Goal: Task Accomplishment & Management: Complete application form

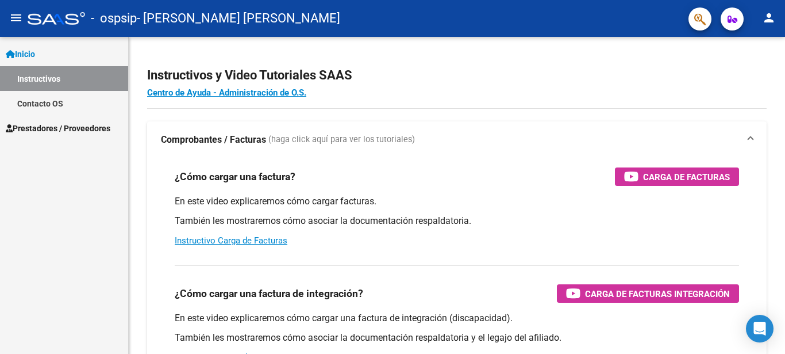
click at [25, 55] on span "Inicio" at bounding box center [20, 54] width 29 height 13
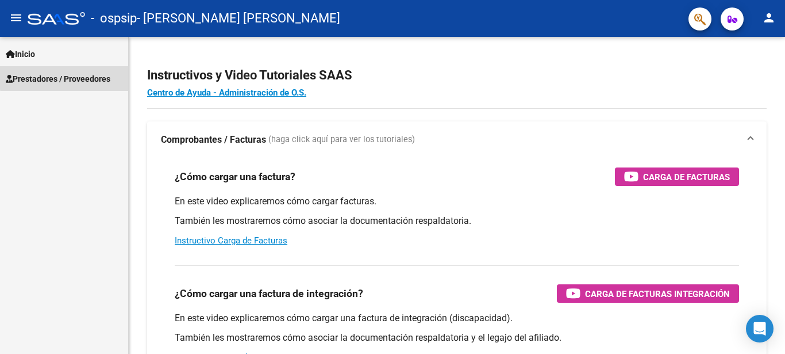
click at [94, 75] on span "Prestadores / Proveedores" at bounding box center [58, 78] width 105 height 13
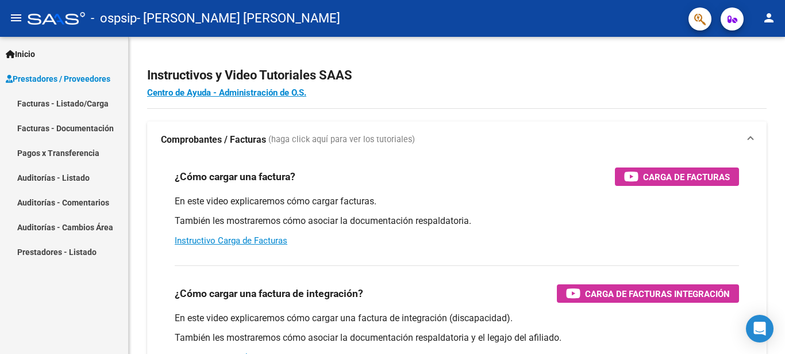
click at [63, 104] on link "Facturas - Listado/Carga" at bounding box center [64, 103] width 128 height 25
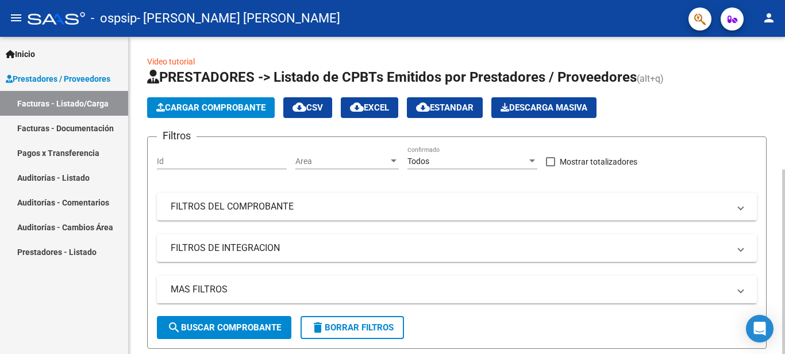
click at [219, 106] on span "Cargar Comprobante" at bounding box center [210, 107] width 109 height 10
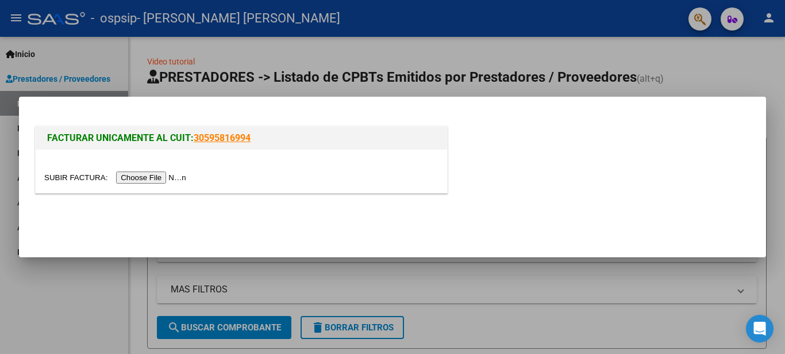
click at [58, 178] on input "file" at bounding box center [116, 177] width 145 height 12
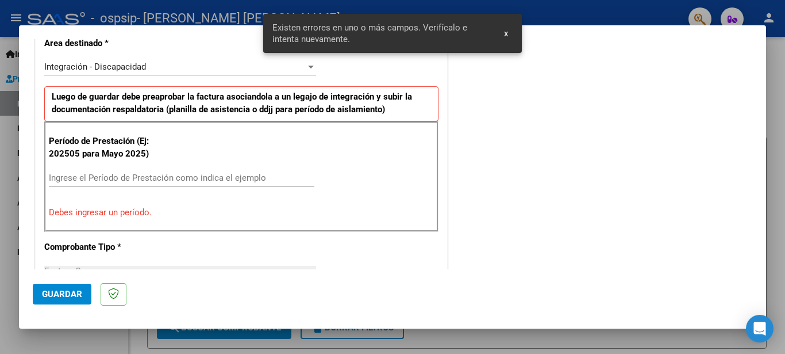
click at [85, 181] on input "Ingrese el Período de Prestación como indica el ejemplo" at bounding box center [182, 178] width 266 height 10
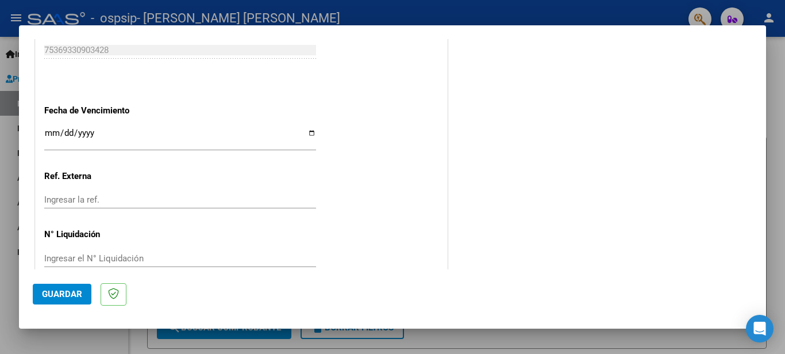
scroll to position [768, 0]
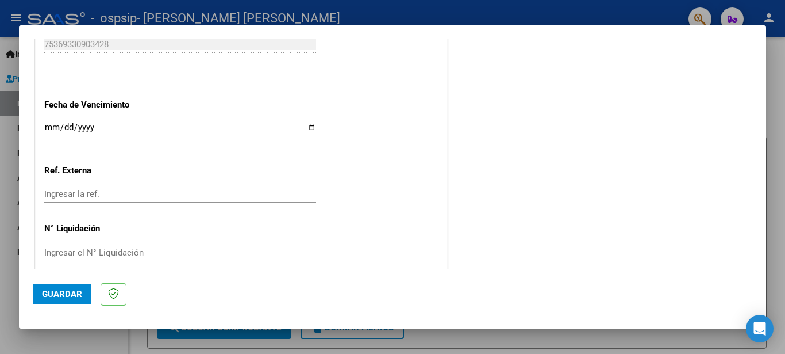
type input "202508"
click at [57, 293] on span "Guardar" at bounding box center [62, 294] width 40 height 10
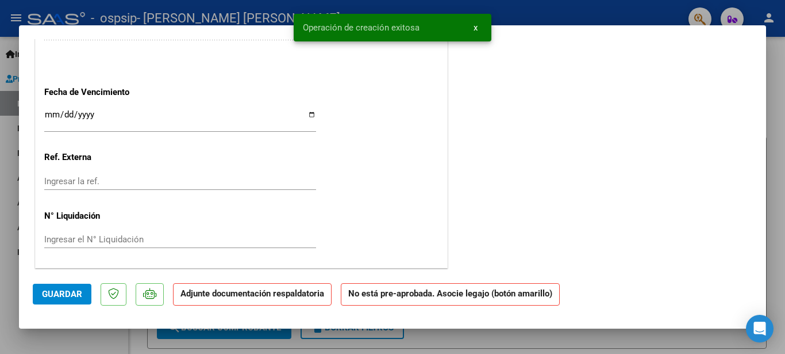
scroll to position [0, 0]
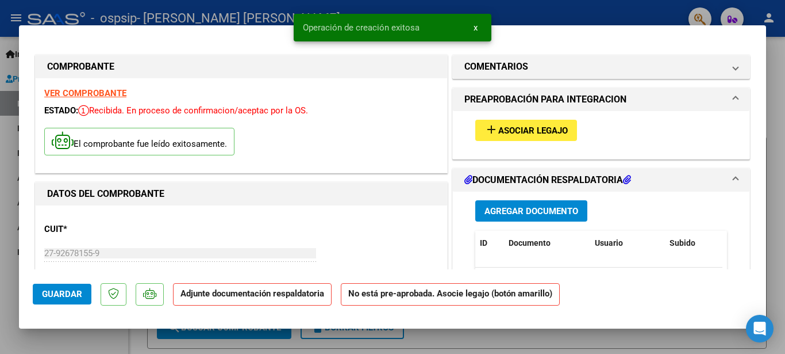
click at [520, 126] on span "Asociar Legajo" at bounding box center [534, 130] width 70 height 10
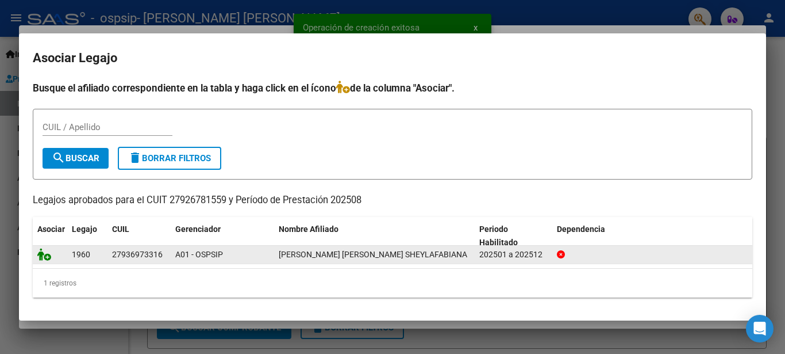
click at [45, 250] on icon at bounding box center [44, 254] width 14 height 13
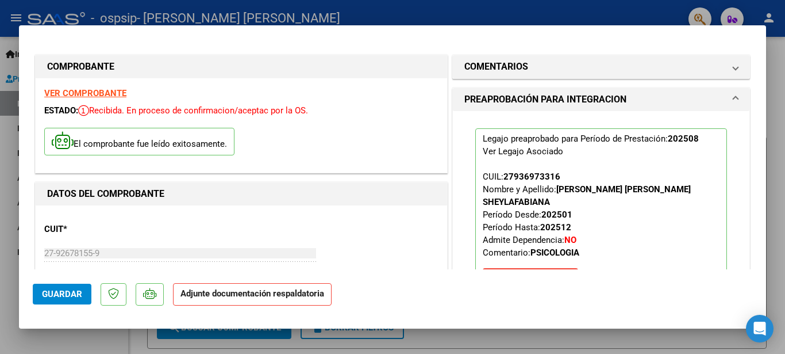
click at [57, 296] on span "Guardar" at bounding box center [62, 294] width 40 height 10
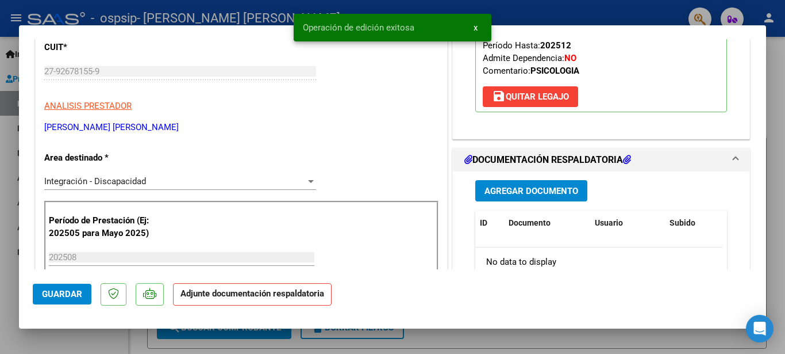
scroll to position [186, 0]
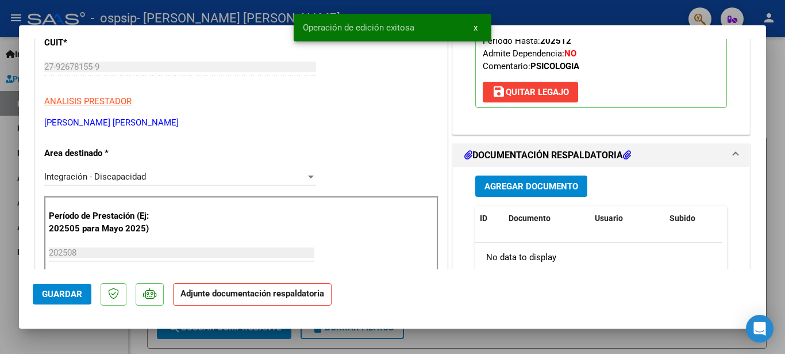
click at [539, 181] on span "Agregar Documento" at bounding box center [532, 186] width 94 height 10
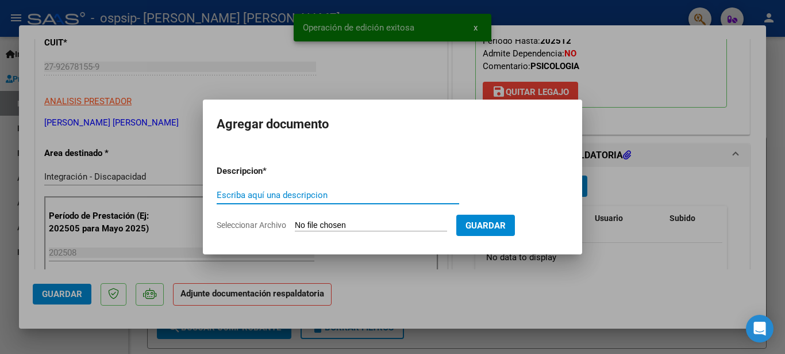
click at [320, 220] on input "Seleccionar Archivo" at bounding box center [371, 225] width 152 height 11
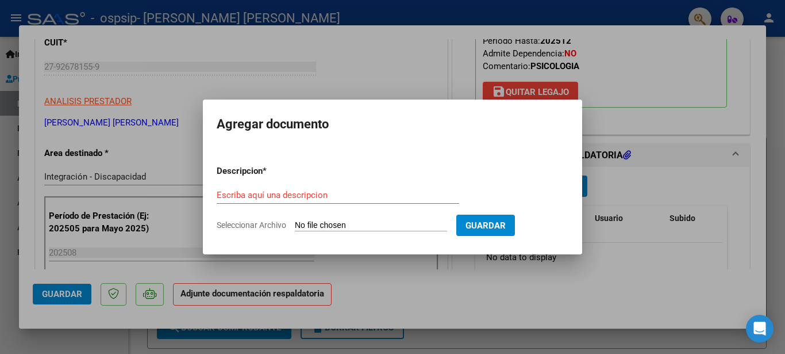
type input "C:\fakepath\2025.08 [PERSON_NAME] pa.pdf"
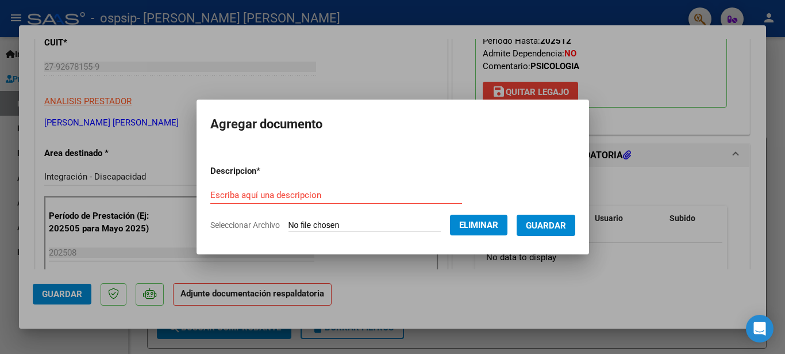
click at [279, 179] on form "Descripcion * Escriba aquí una descripcion Seleccionar Archivo Eliminar Guardar" at bounding box center [392, 198] width 365 height 84
click at [263, 190] on input "Escriba aquí una descripcion" at bounding box center [336, 195] width 252 height 10
type input "plani"
click at [547, 224] on span "Guardar" at bounding box center [546, 225] width 40 height 10
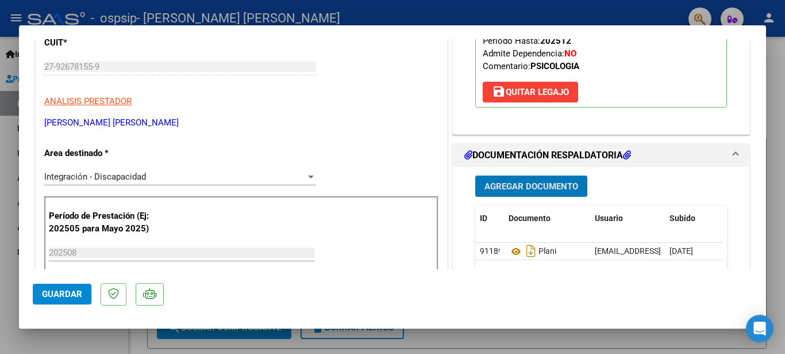
click at [59, 292] on span "Guardar" at bounding box center [62, 294] width 40 height 10
click at [219, 10] on div at bounding box center [392, 177] width 785 height 354
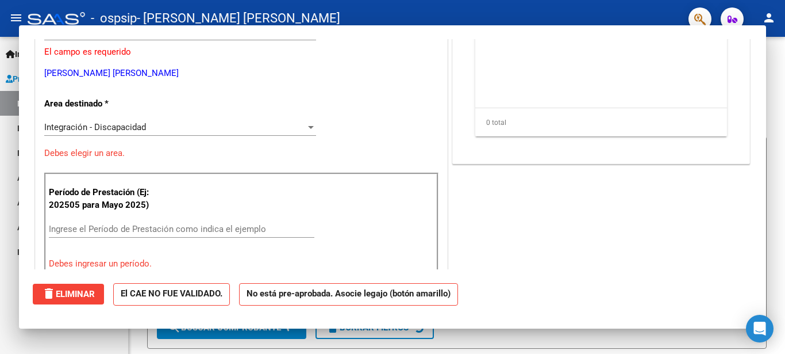
scroll to position [0, 0]
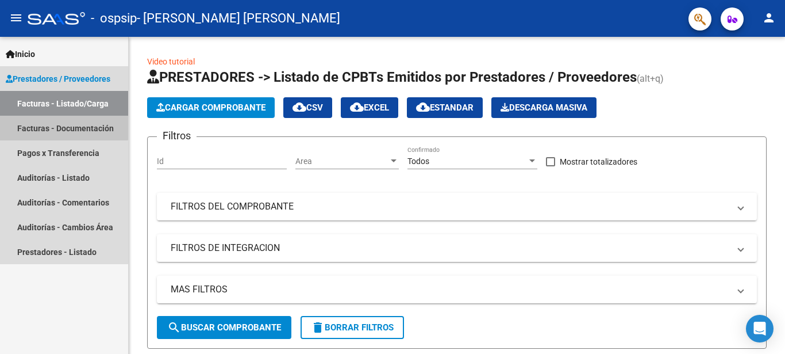
click at [62, 124] on link "Facturas - Documentación" at bounding box center [64, 128] width 128 height 25
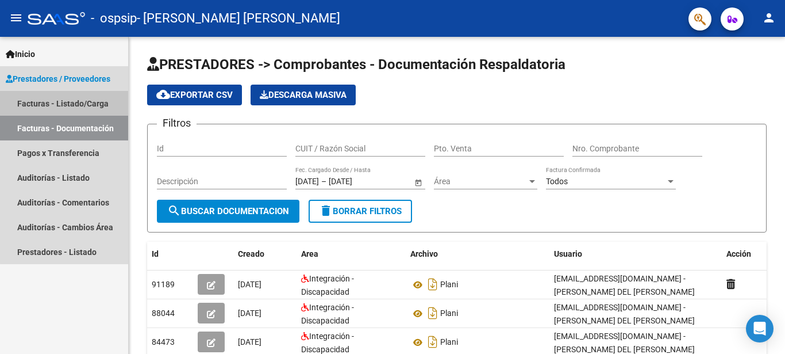
click at [65, 97] on link "Facturas - Listado/Carga" at bounding box center [64, 103] width 128 height 25
